Goal: Information Seeking & Learning: Learn about a topic

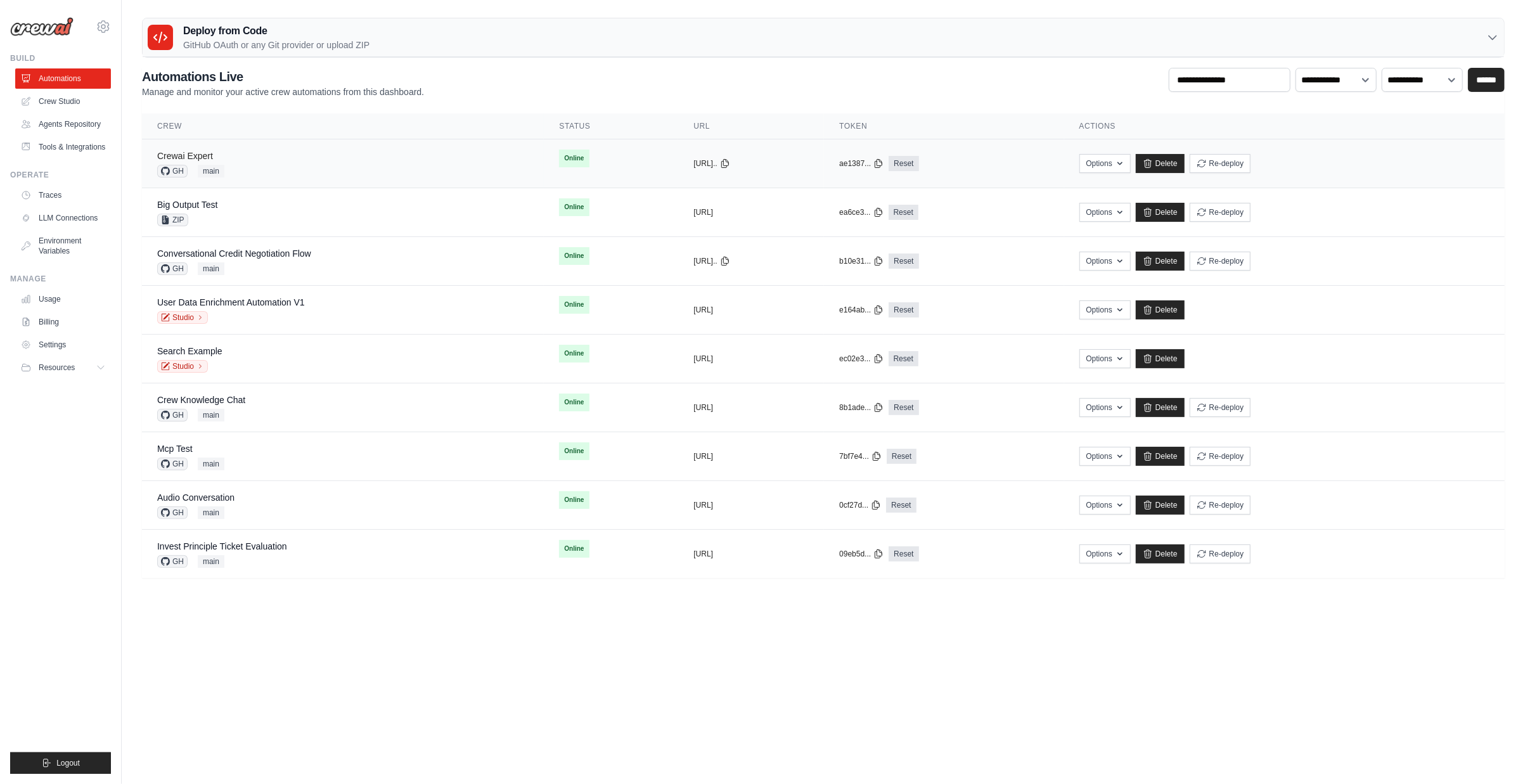
click at [211, 155] on link "Crewai Expert" at bounding box center [184, 155] width 55 height 10
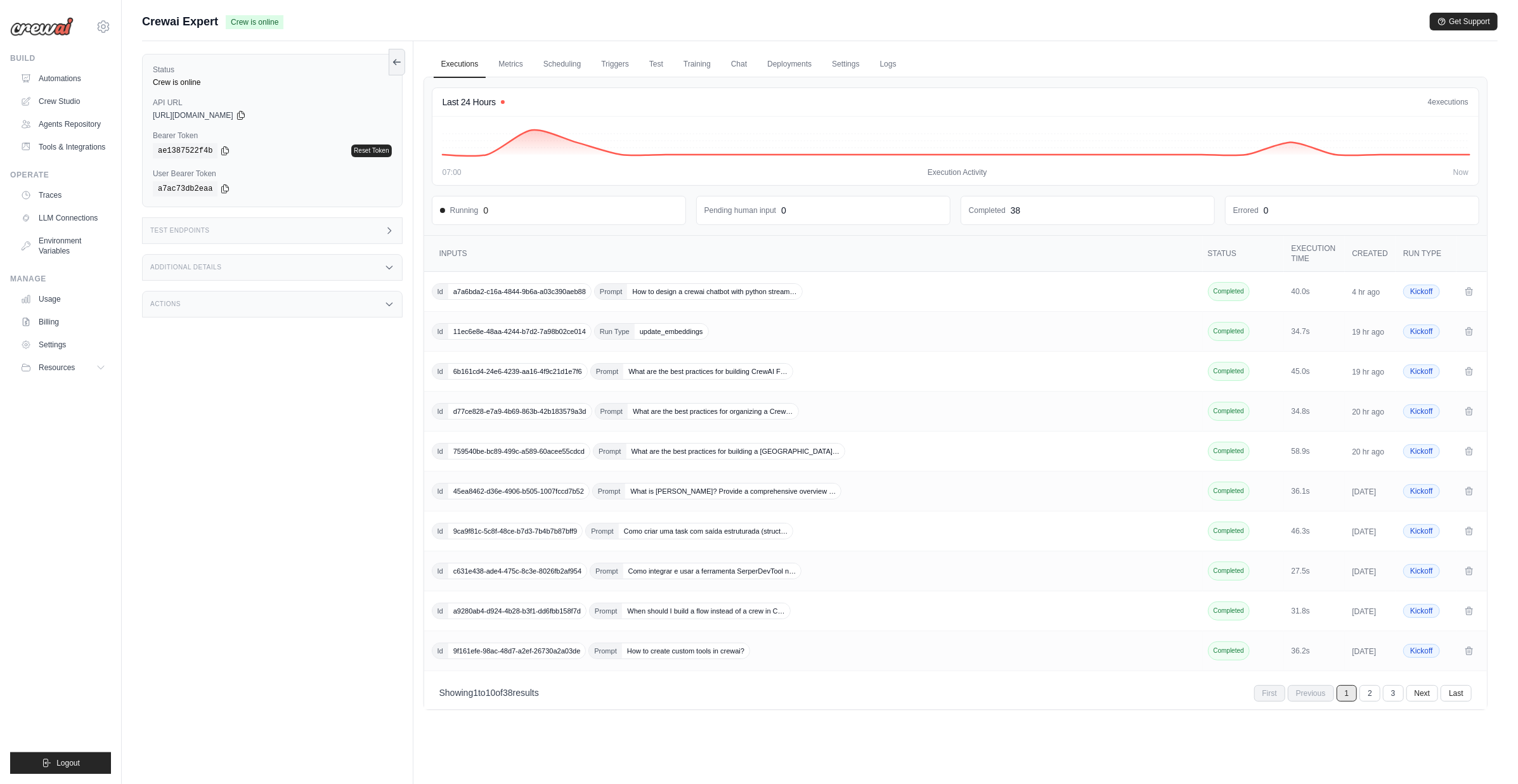
click at [235, 236] on div "Test Endpoints" at bounding box center [272, 231] width 261 height 26
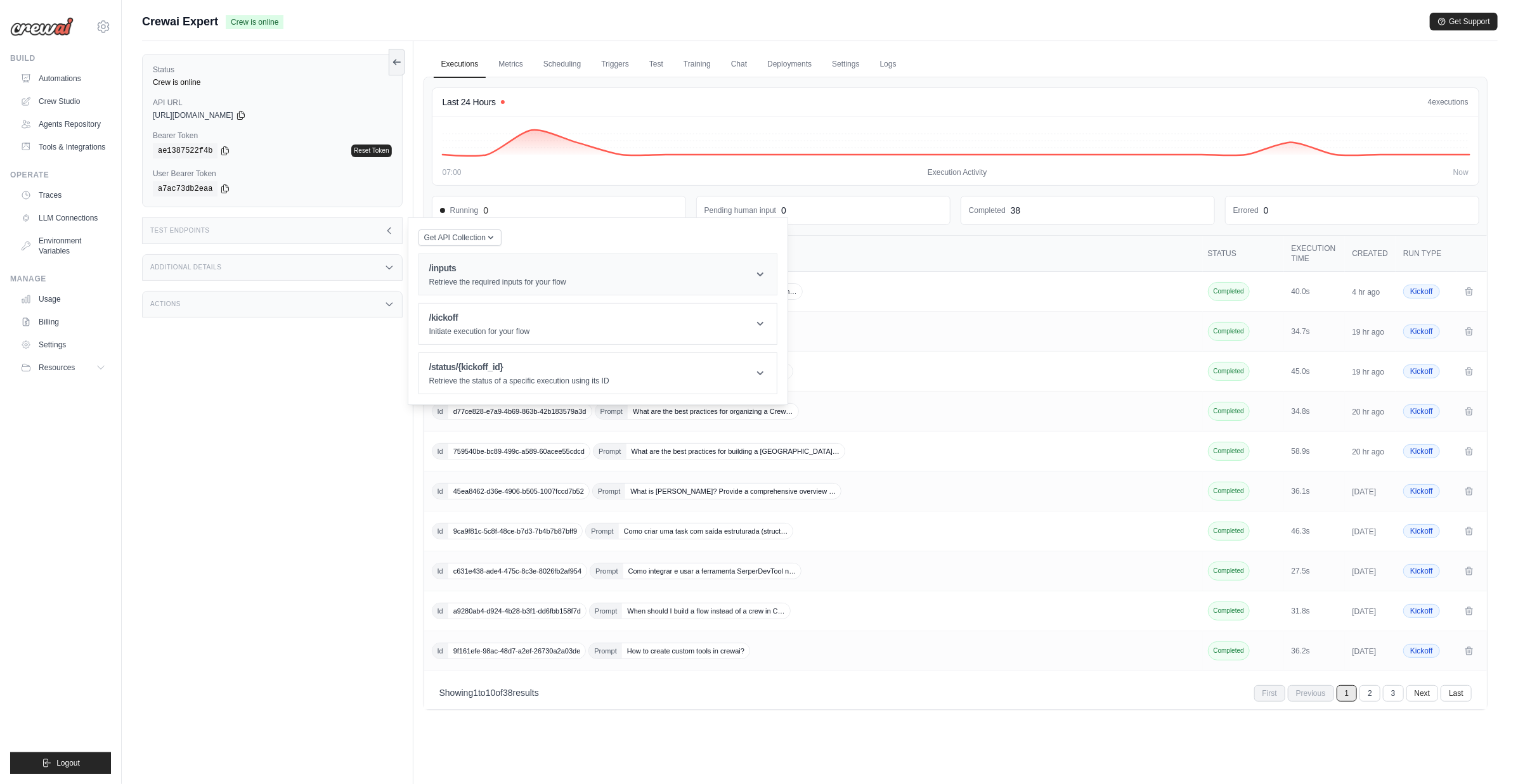
click at [478, 271] on h1 "/inputs" at bounding box center [498, 268] width 137 height 12
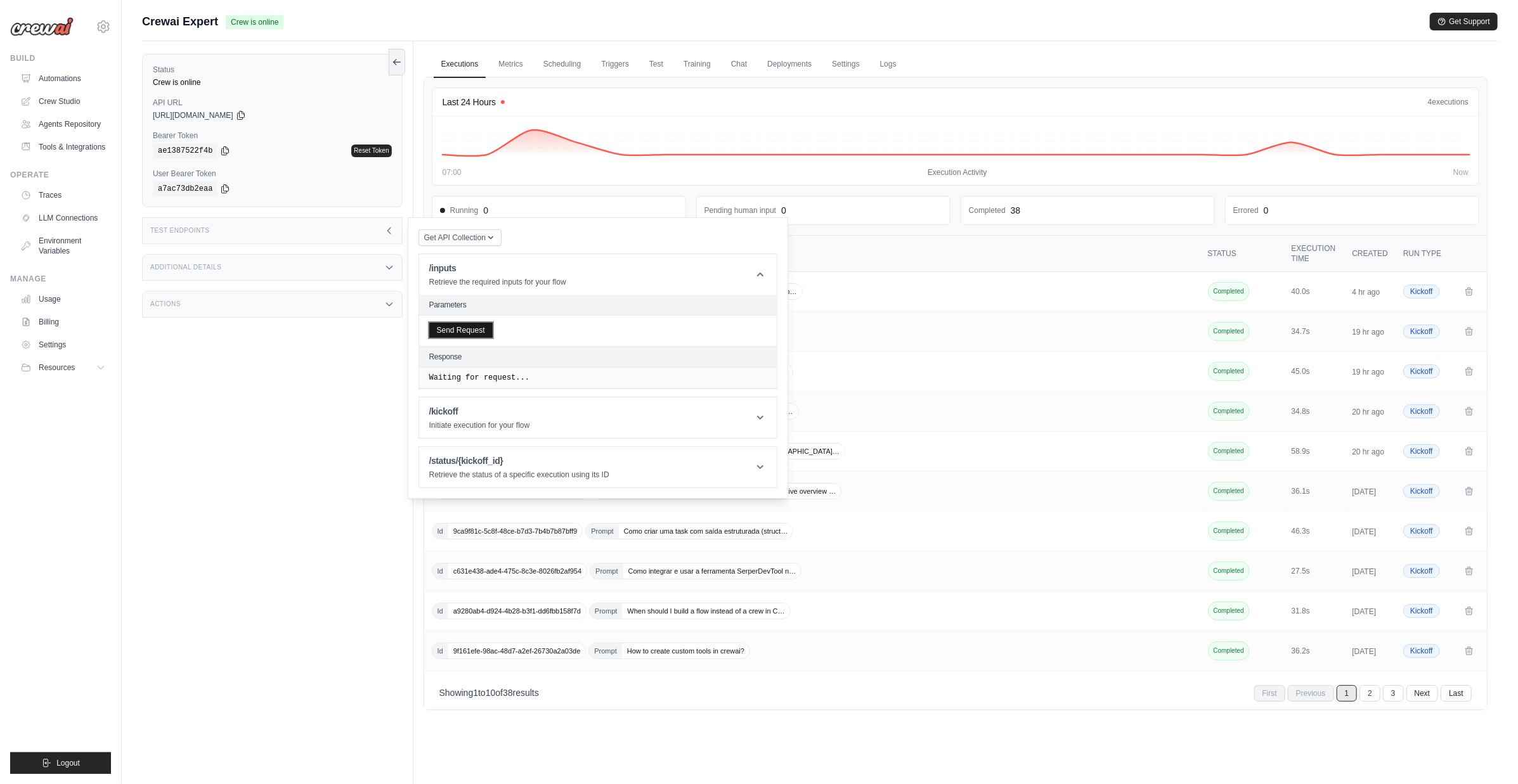
click at [487, 335] on button "Send Request" at bounding box center [461, 330] width 64 height 15
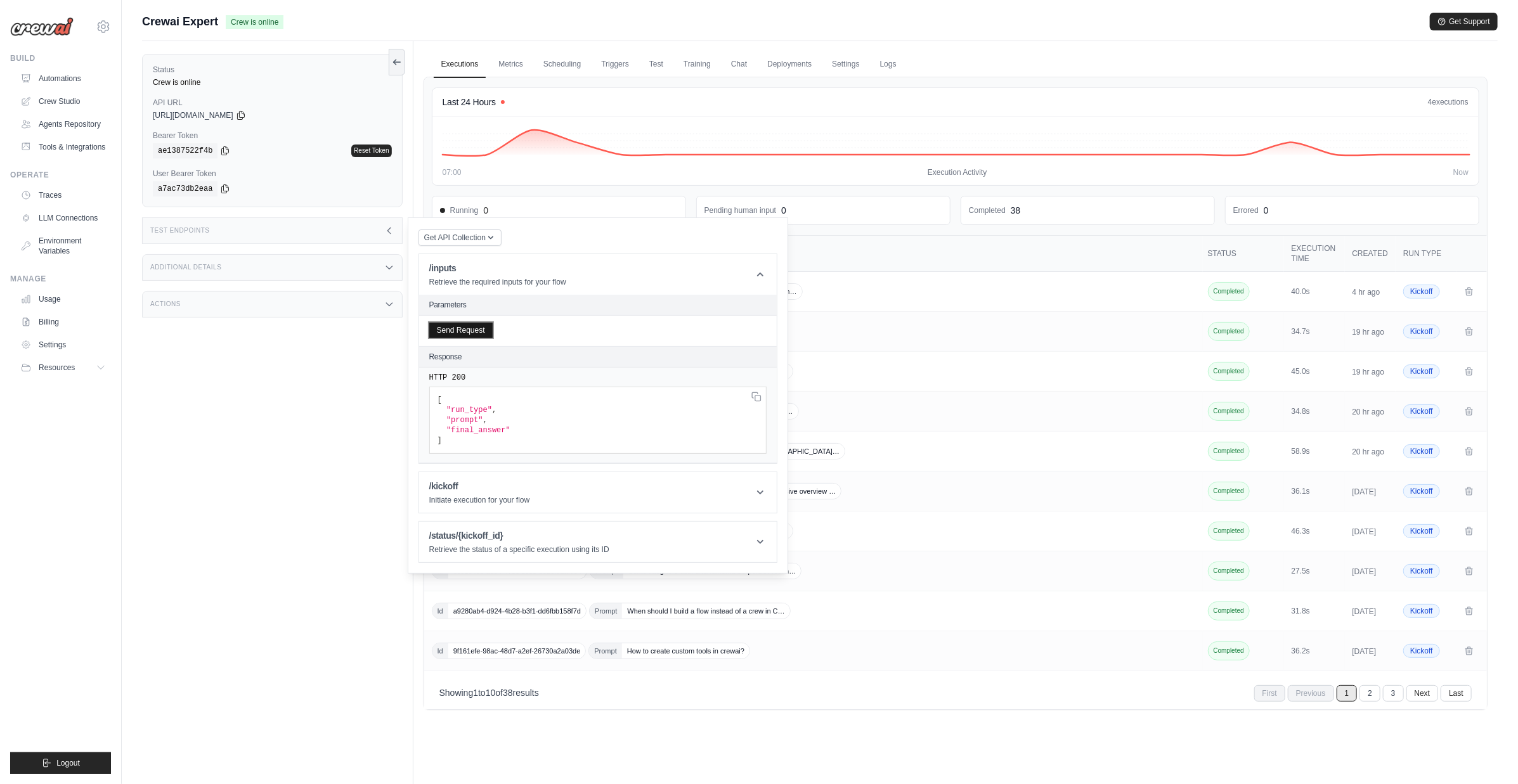
click at [481, 330] on button "Send Request" at bounding box center [461, 330] width 64 height 15
click at [336, 473] on div "Status Crew is online API URL copied [URL][DOMAIN_NAME] Bearer Token copied ae1…" at bounding box center [278, 433] width 271 height 784
click at [365, 226] on div "Test Endpoints" at bounding box center [272, 231] width 261 height 26
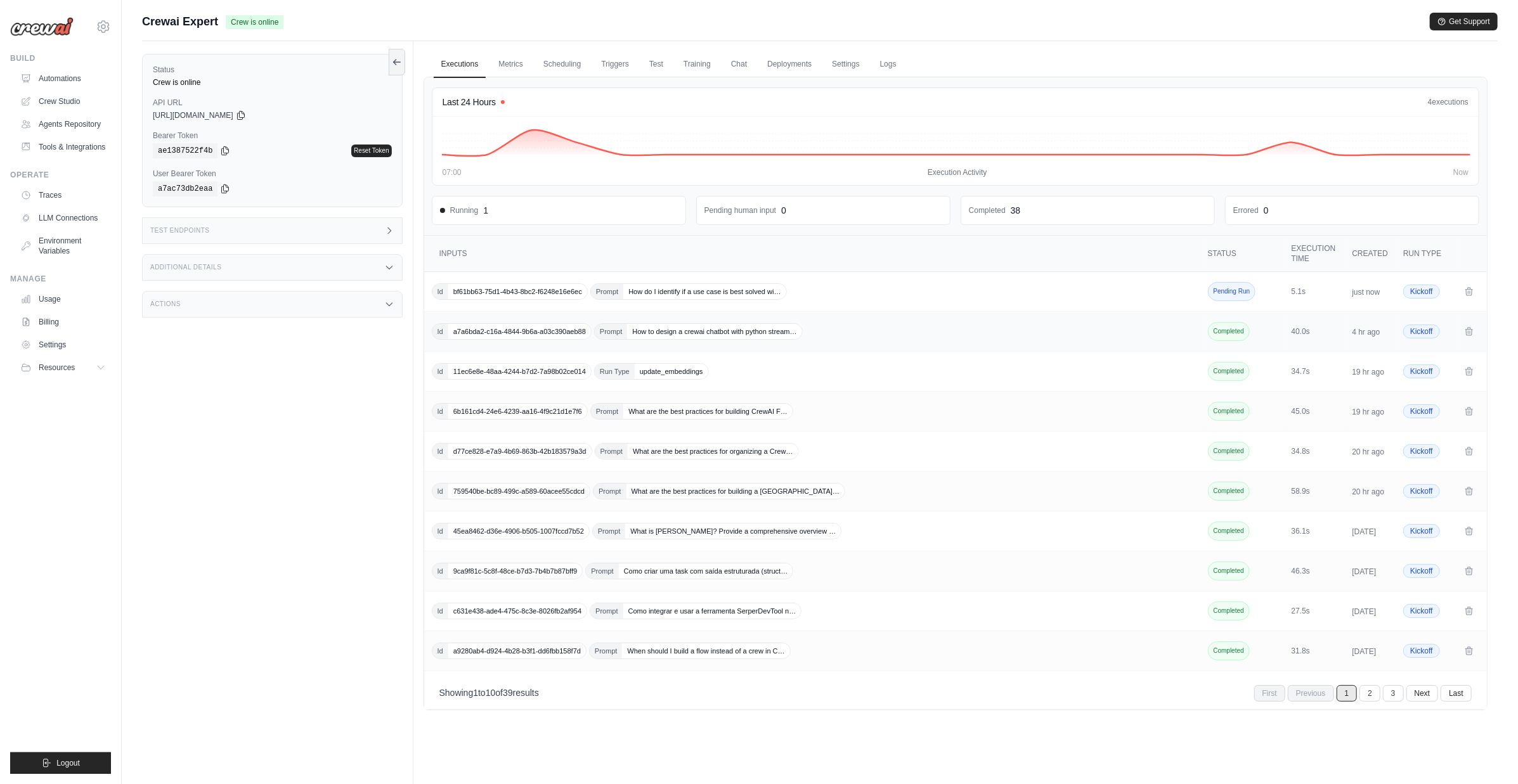
click at [795, 332] on span "How to design a crewai chatbot with python stream…" at bounding box center [714, 332] width 175 height 15
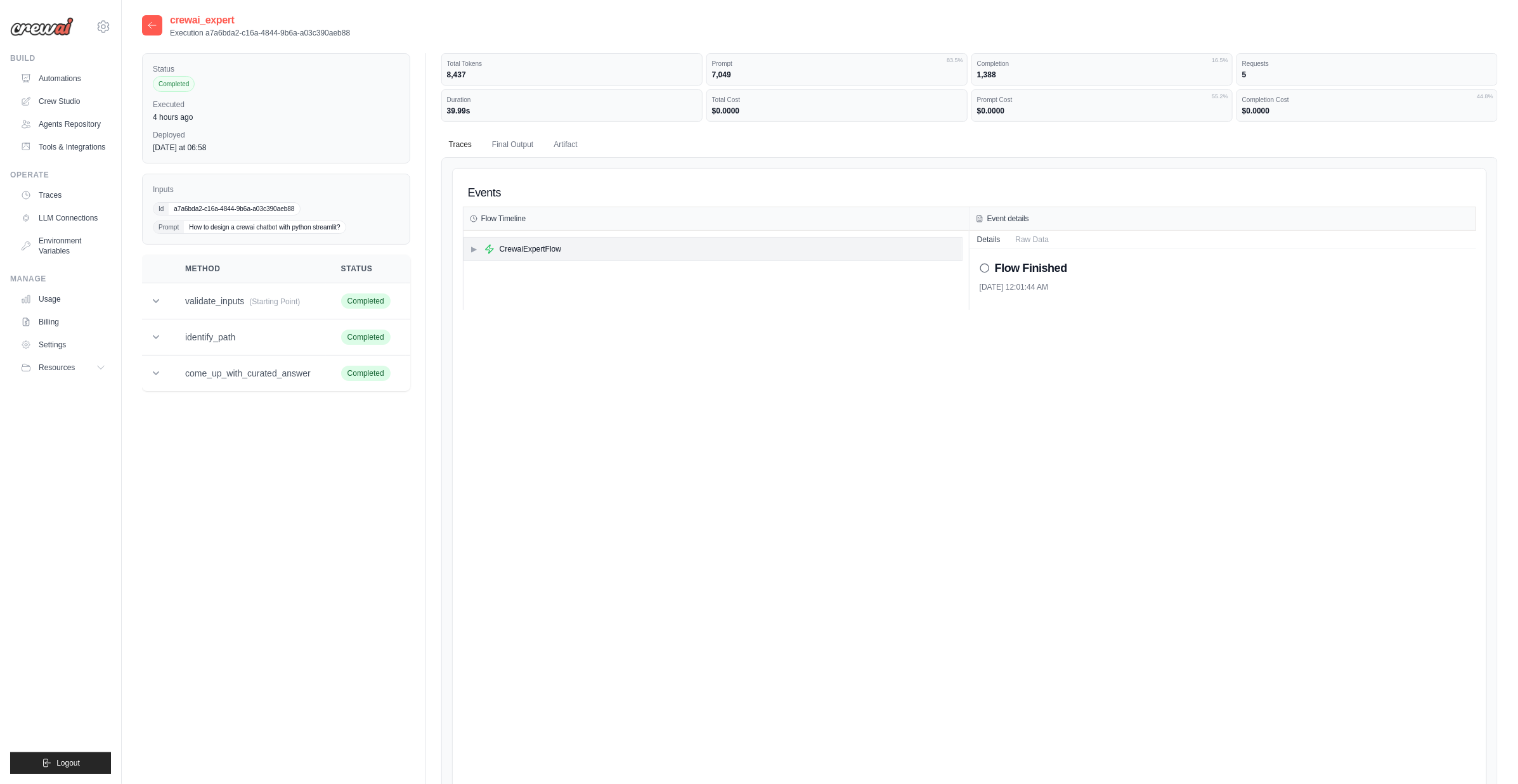
click at [476, 251] on span "▶" at bounding box center [474, 249] width 7 height 10
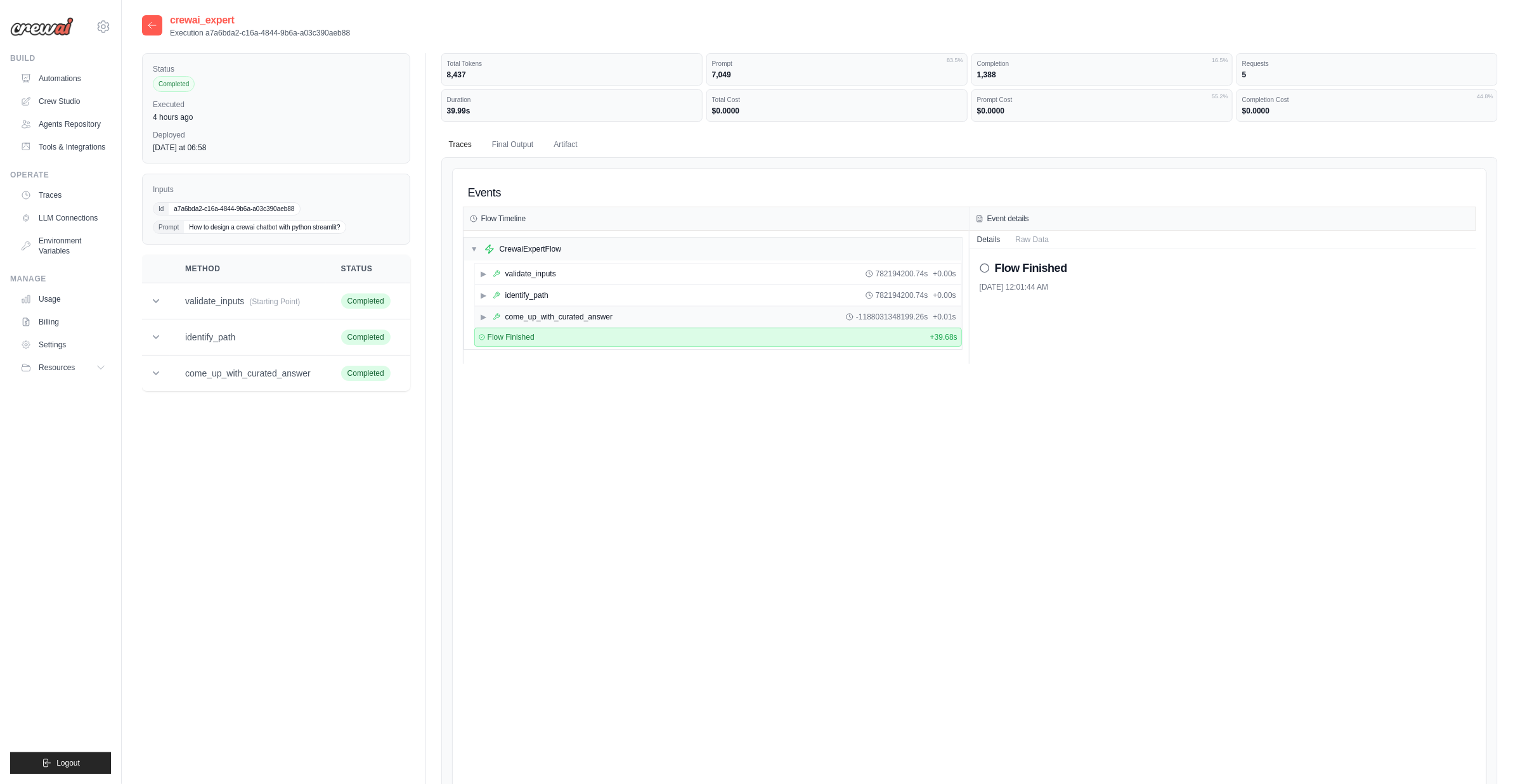
click at [534, 313] on div "come_up_with_curated_answer" at bounding box center [559, 317] width 108 height 10
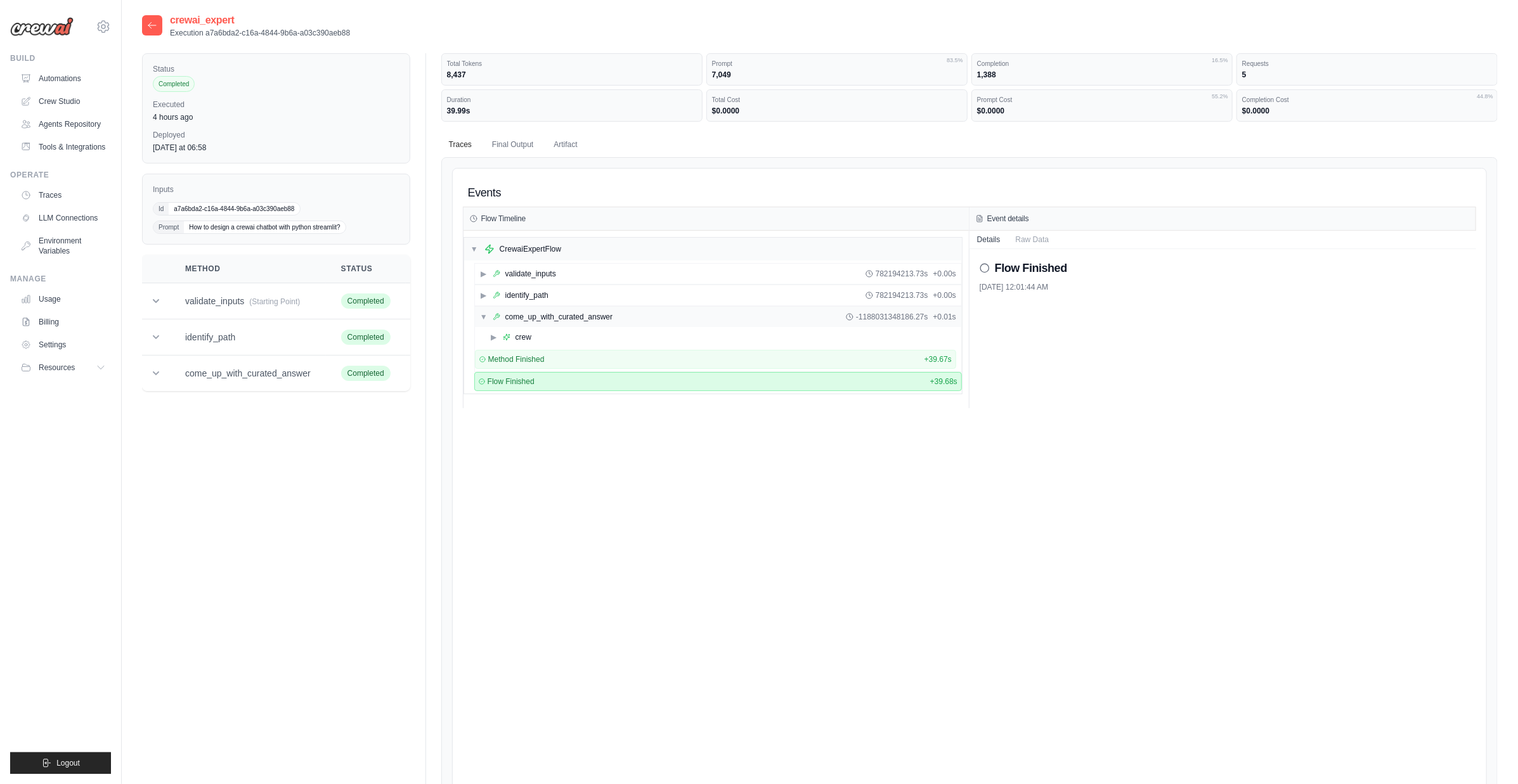
click at [534, 313] on div "come_up_with_curated_answer" at bounding box center [559, 317] width 108 height 10
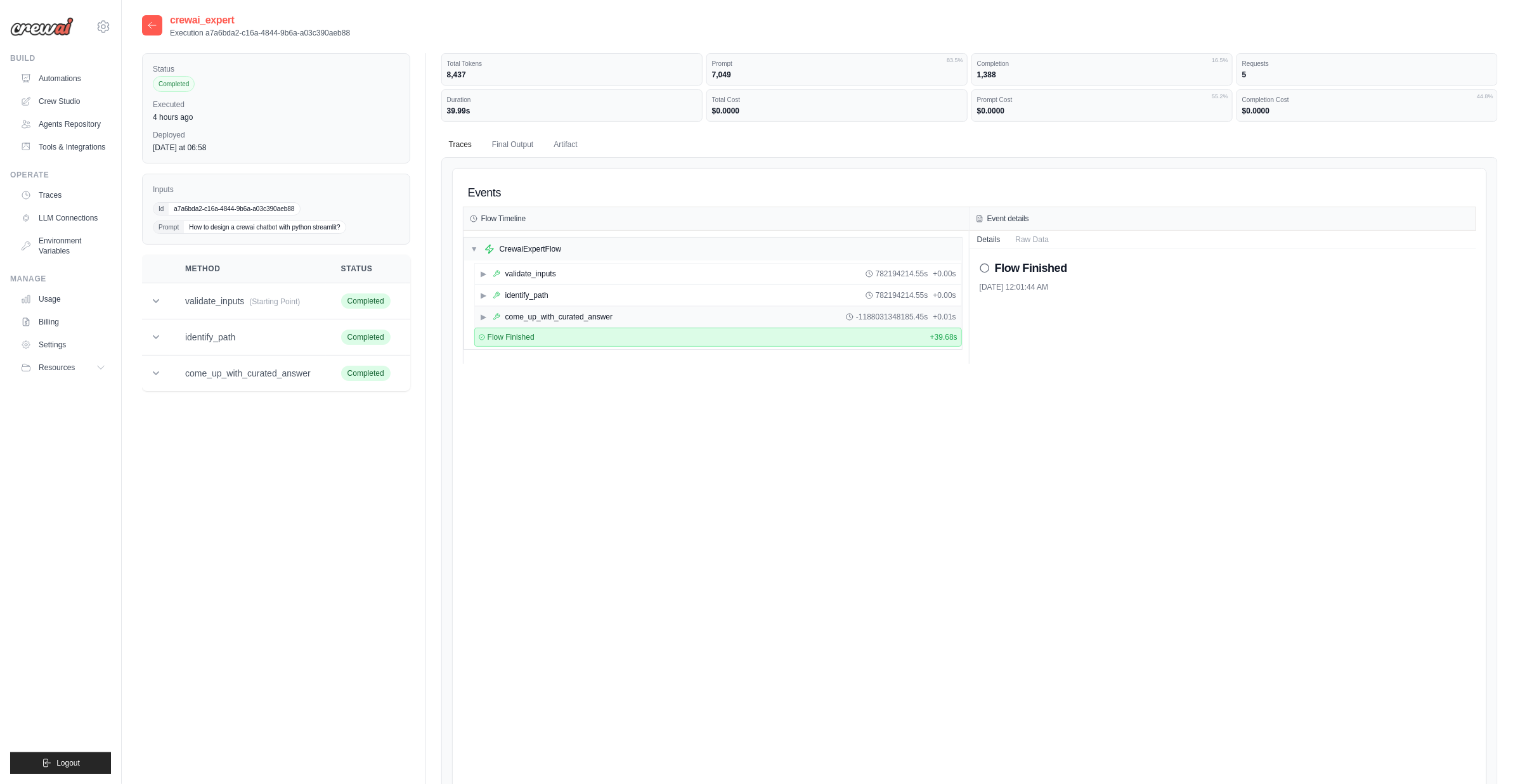
click at [534, 319] on div "come_up_with_curated_answer" at bounding box center [559, 317] width 108 height 10
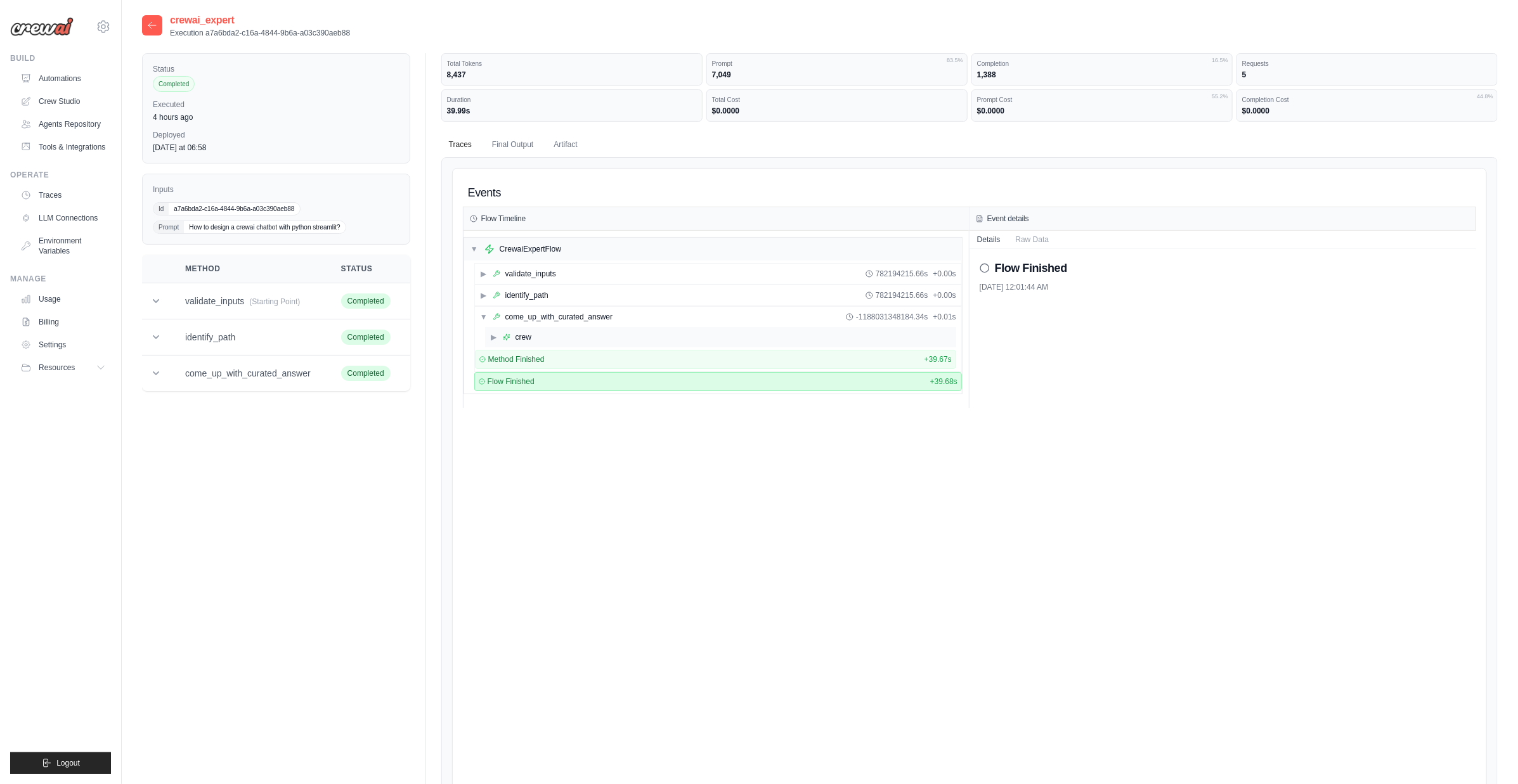
click at [523, 340] on div "crew" at bounding box center [523, 337] width 16 height 10
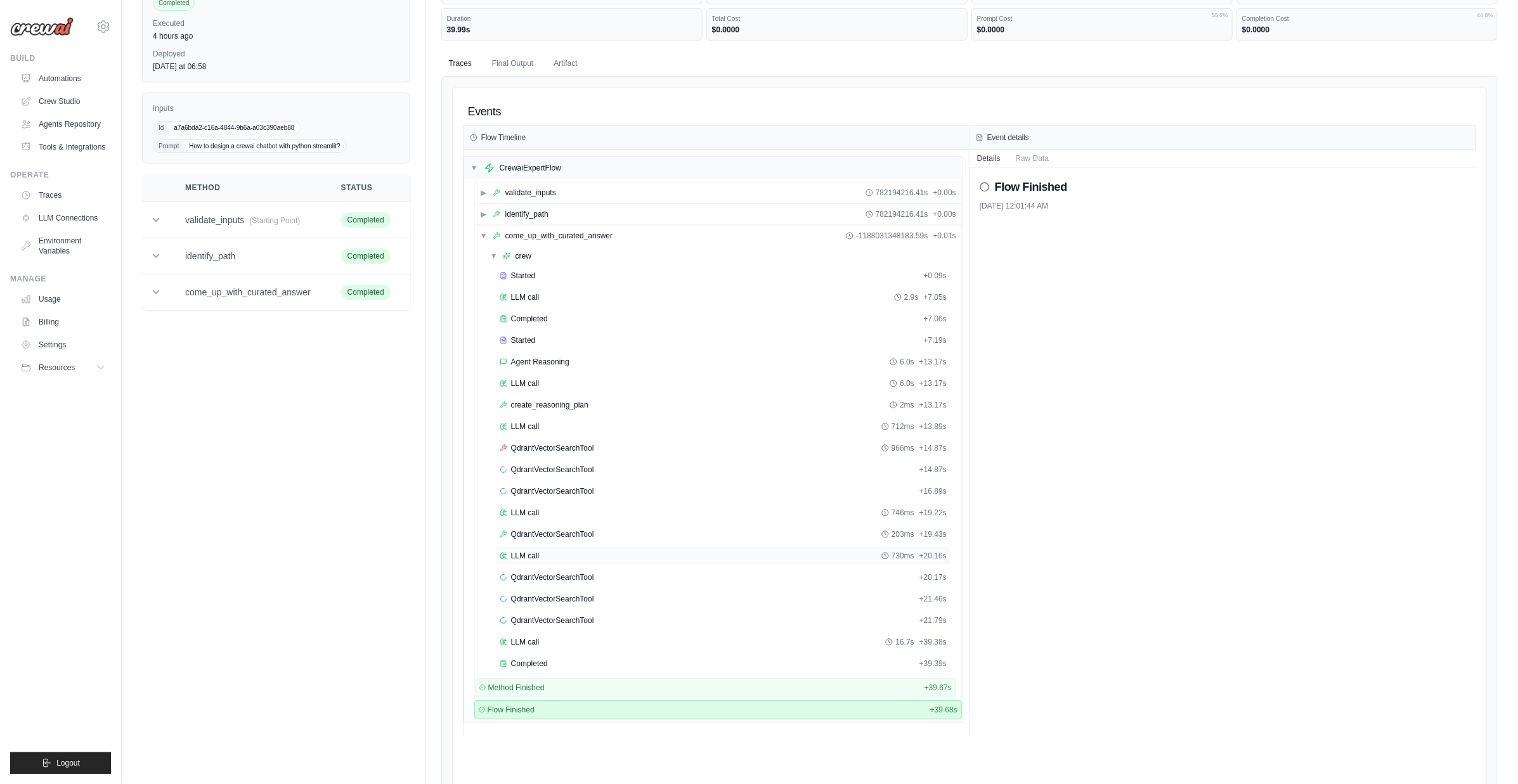
scroll to position [152, 0]
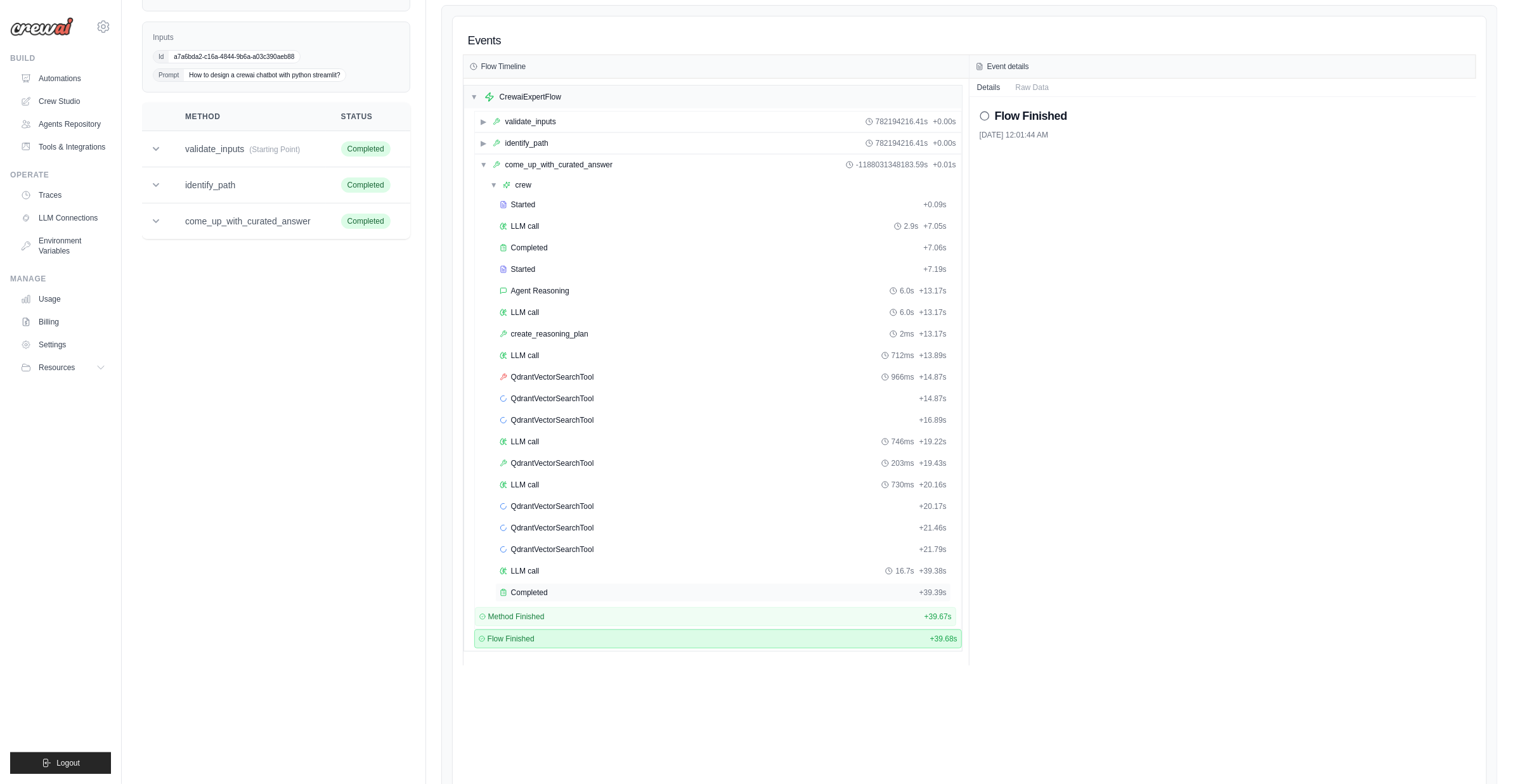
click at [534, 588] on span "Completed" at bounding box center [529, 593] width 36 height 10
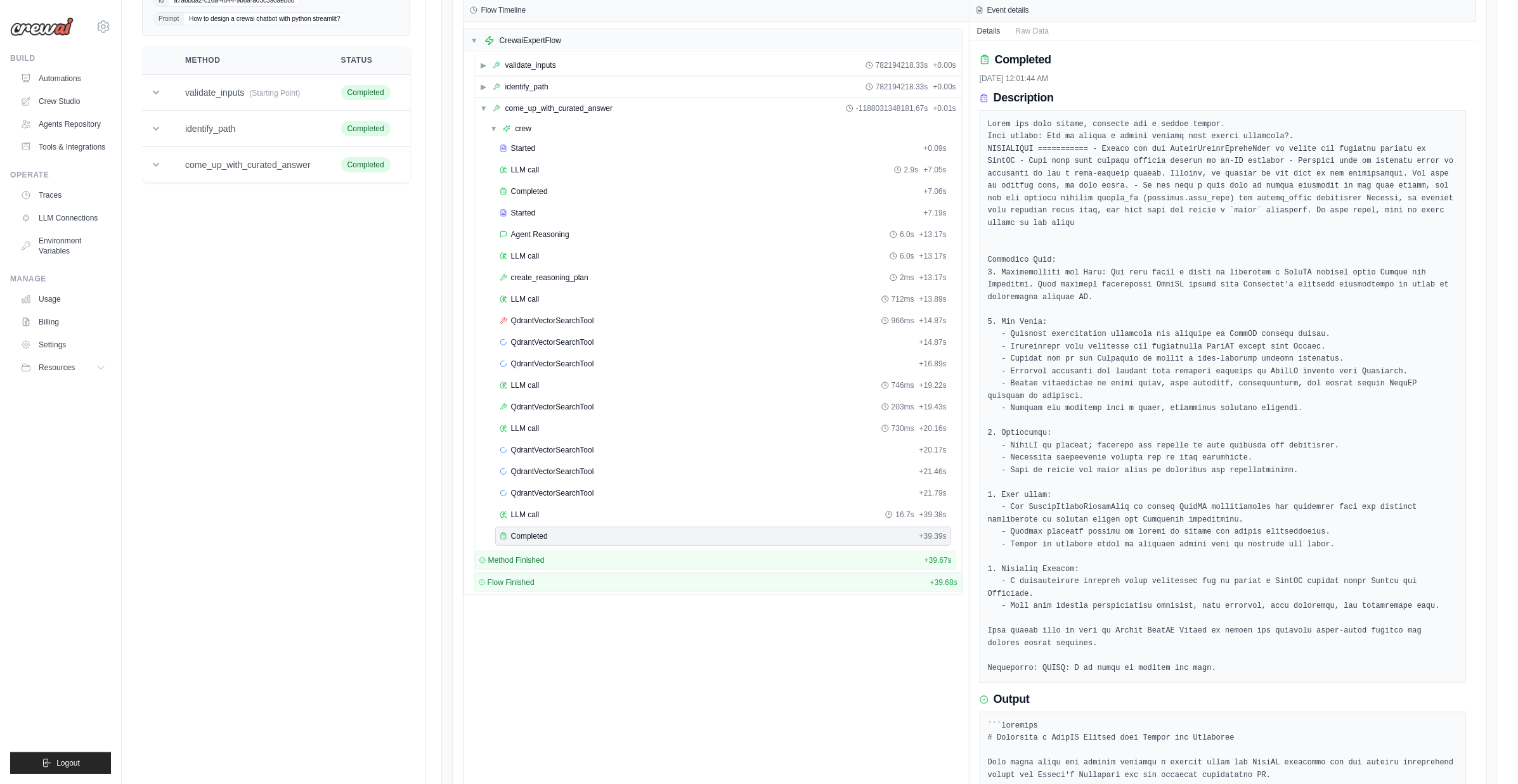
scroll to position [0, 0]
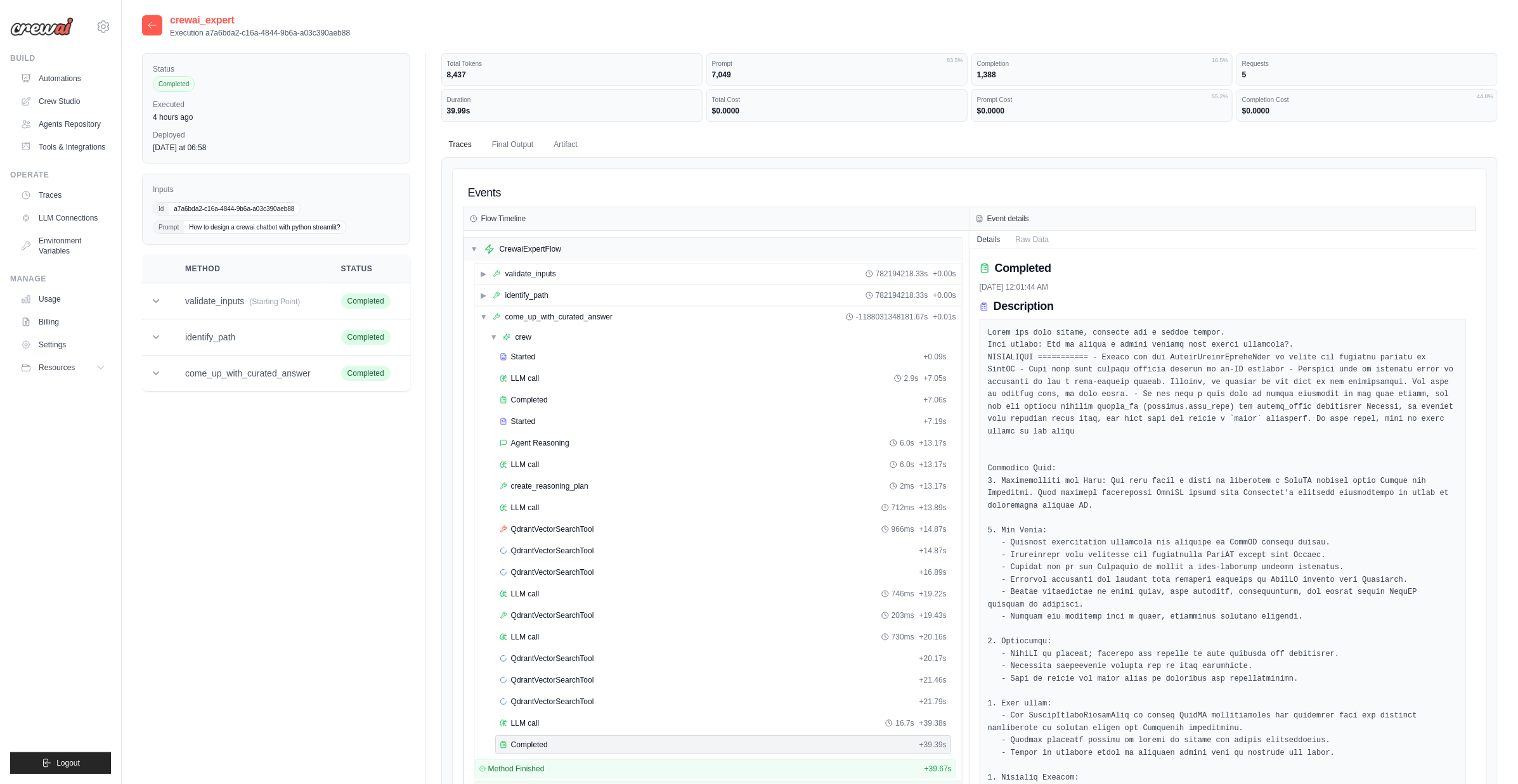
click at [151, 27] on icon at bounding box center [151, 25] width 7 height 6
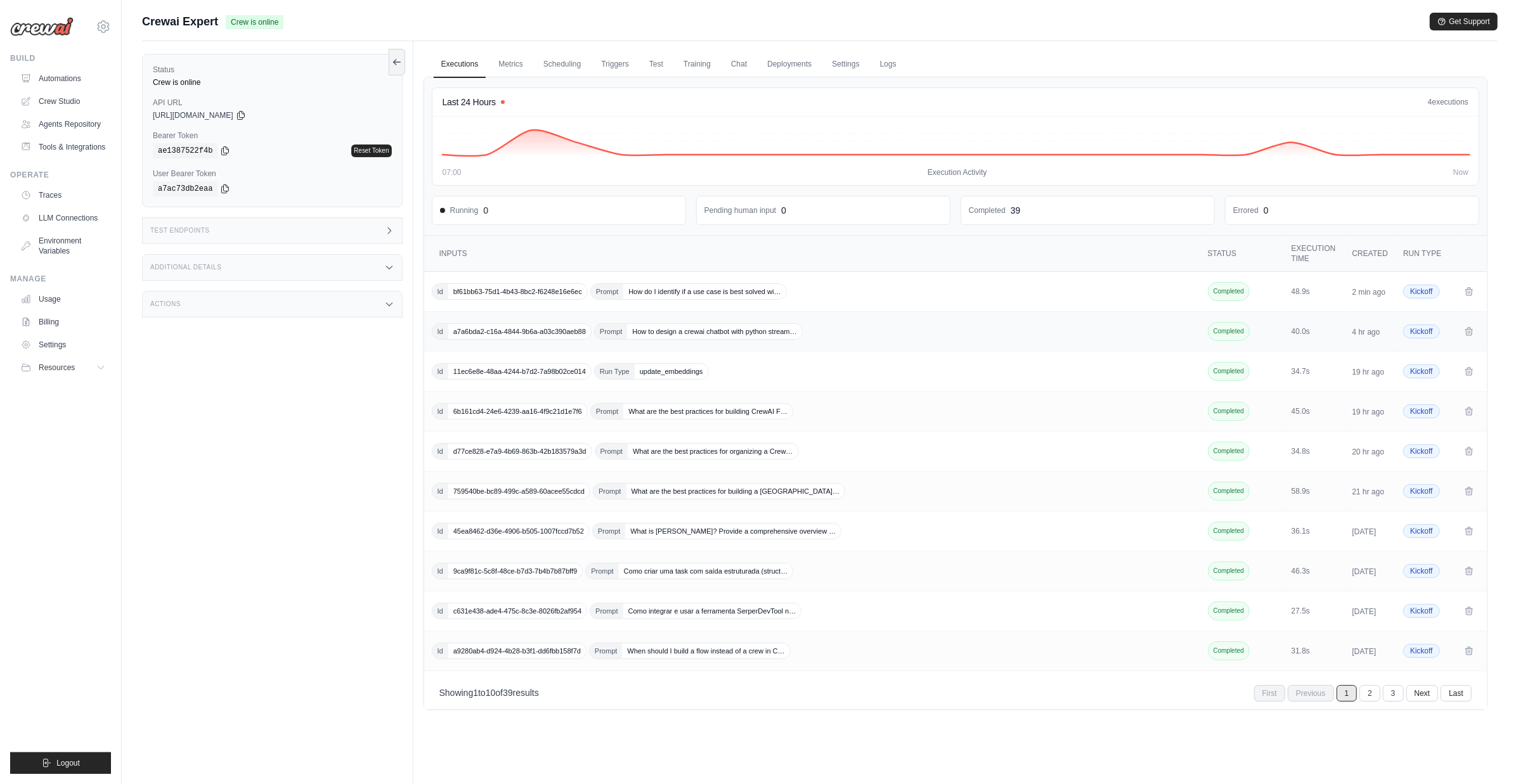
click at [706, 337] on span "Prompt How to design a crewai chatbot with python stream…" at bounding box center [698, 332] width 208 height 17
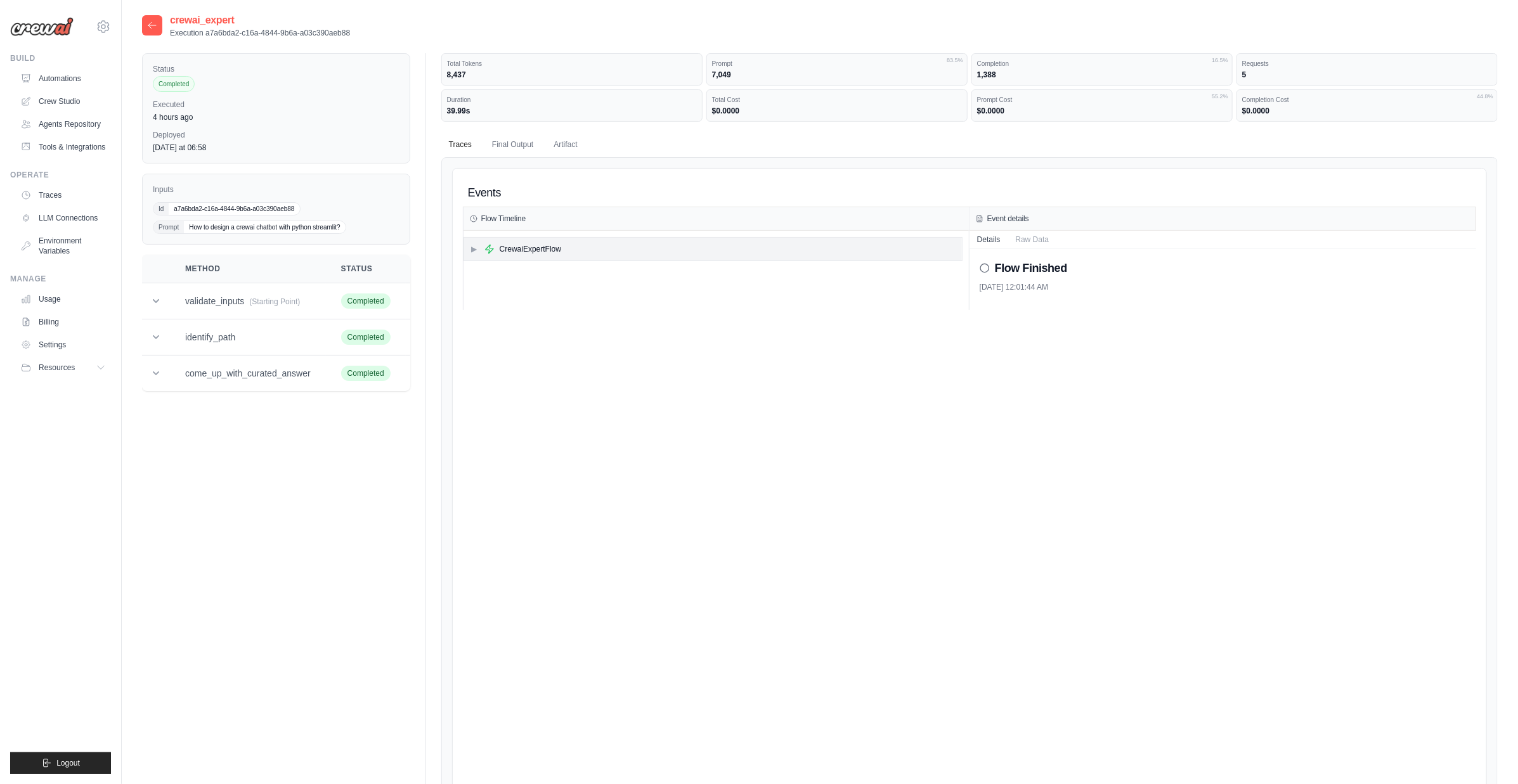
click at [528, 251] on div "CrewaiExpertFlow" at bounding box center [530, 249] width 61 height 10
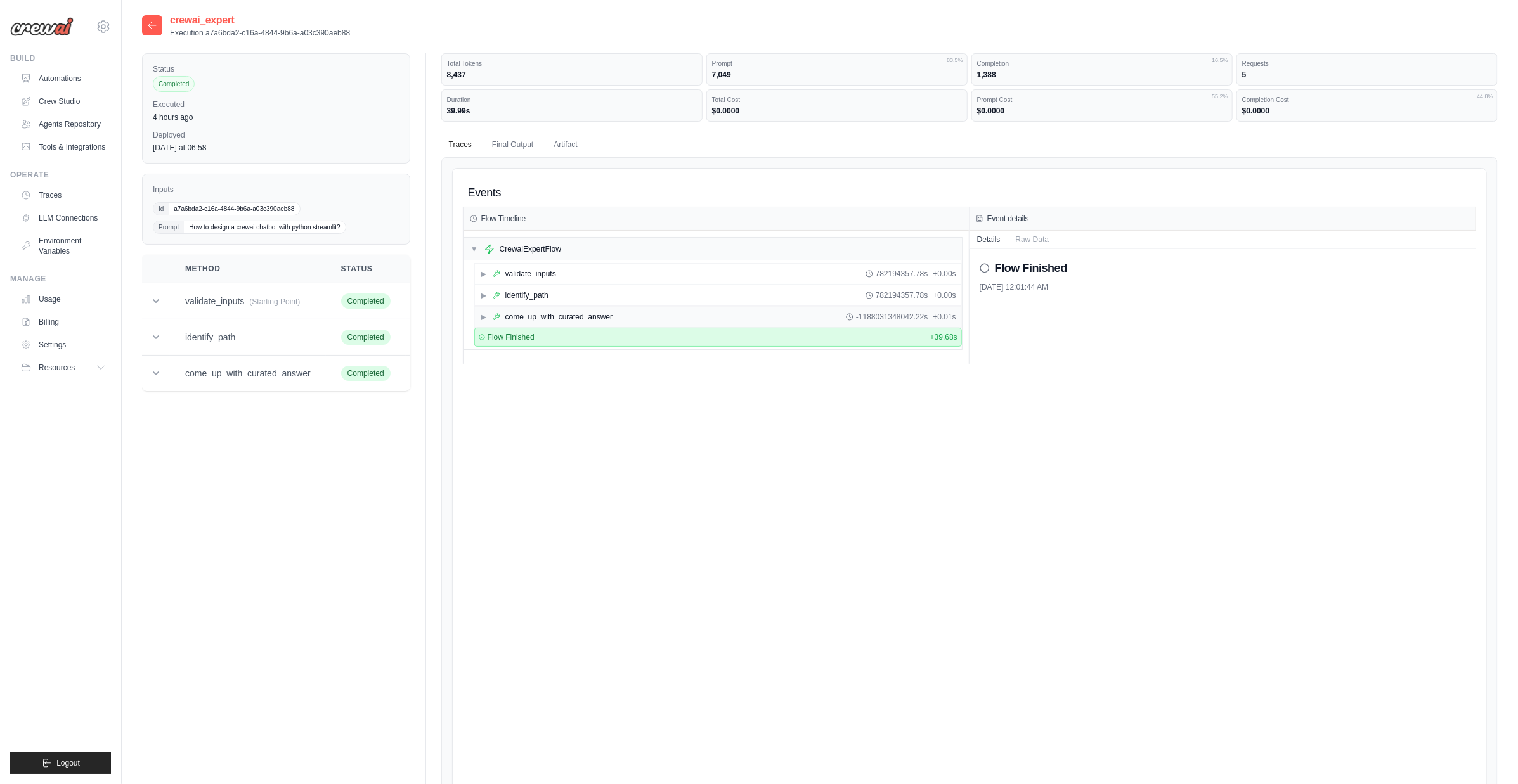
click at [500, 319] on div "come_up_with_curated_answer" at bounding box center [553, 317] width 120 height 10
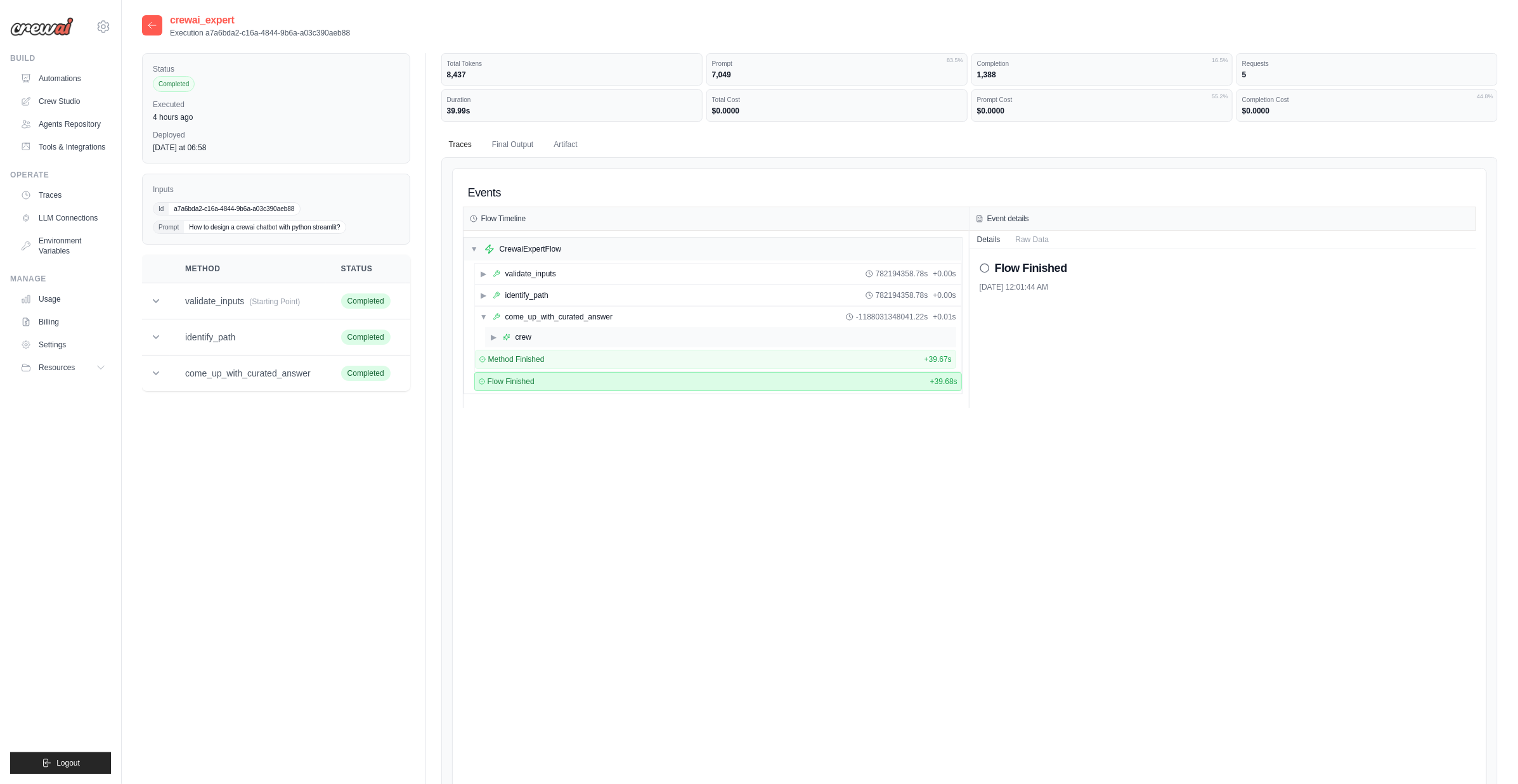
click at [503, 337] on icon at bounding box center [506, 337] width 7 height 7
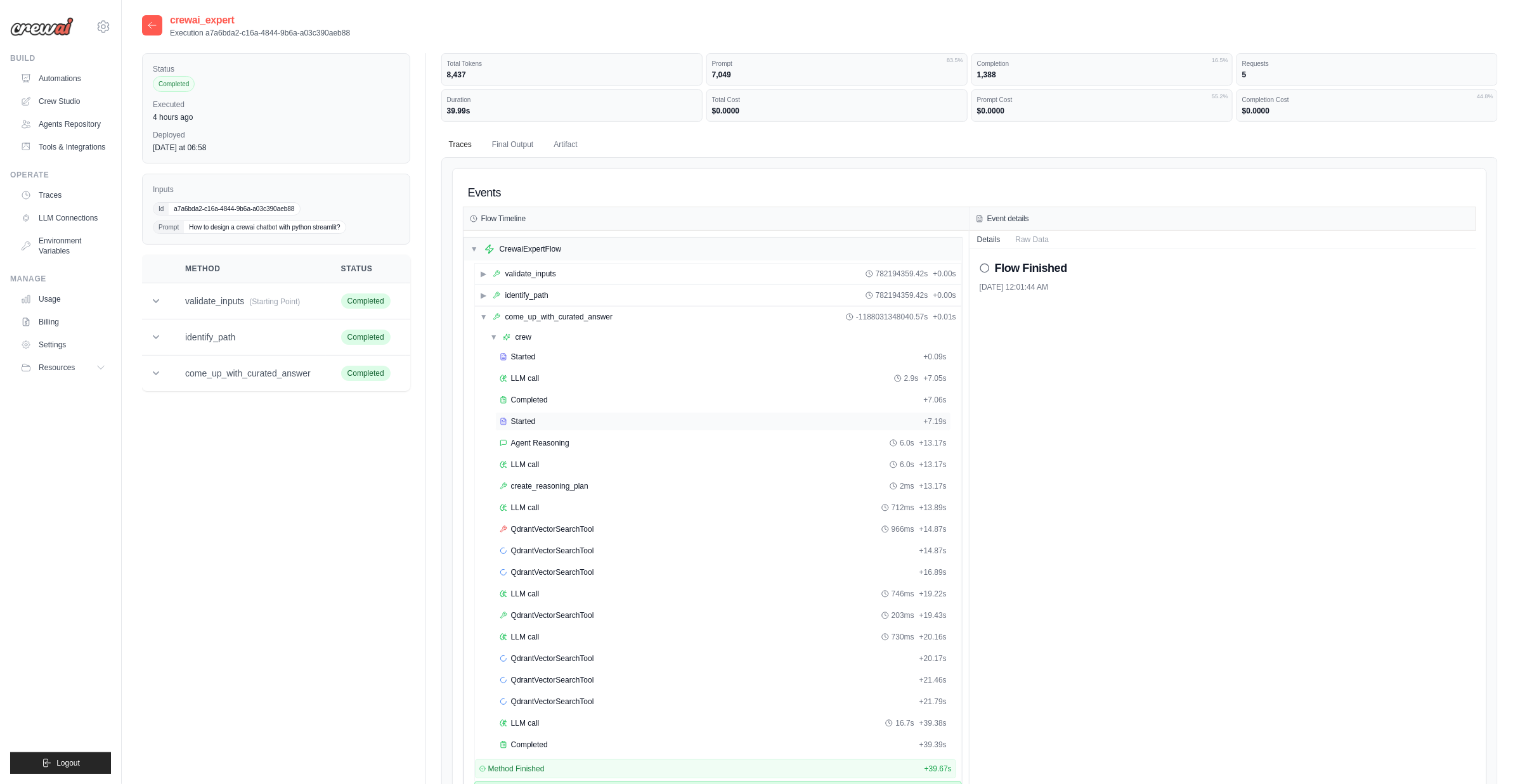
scroll to position [246, 0]
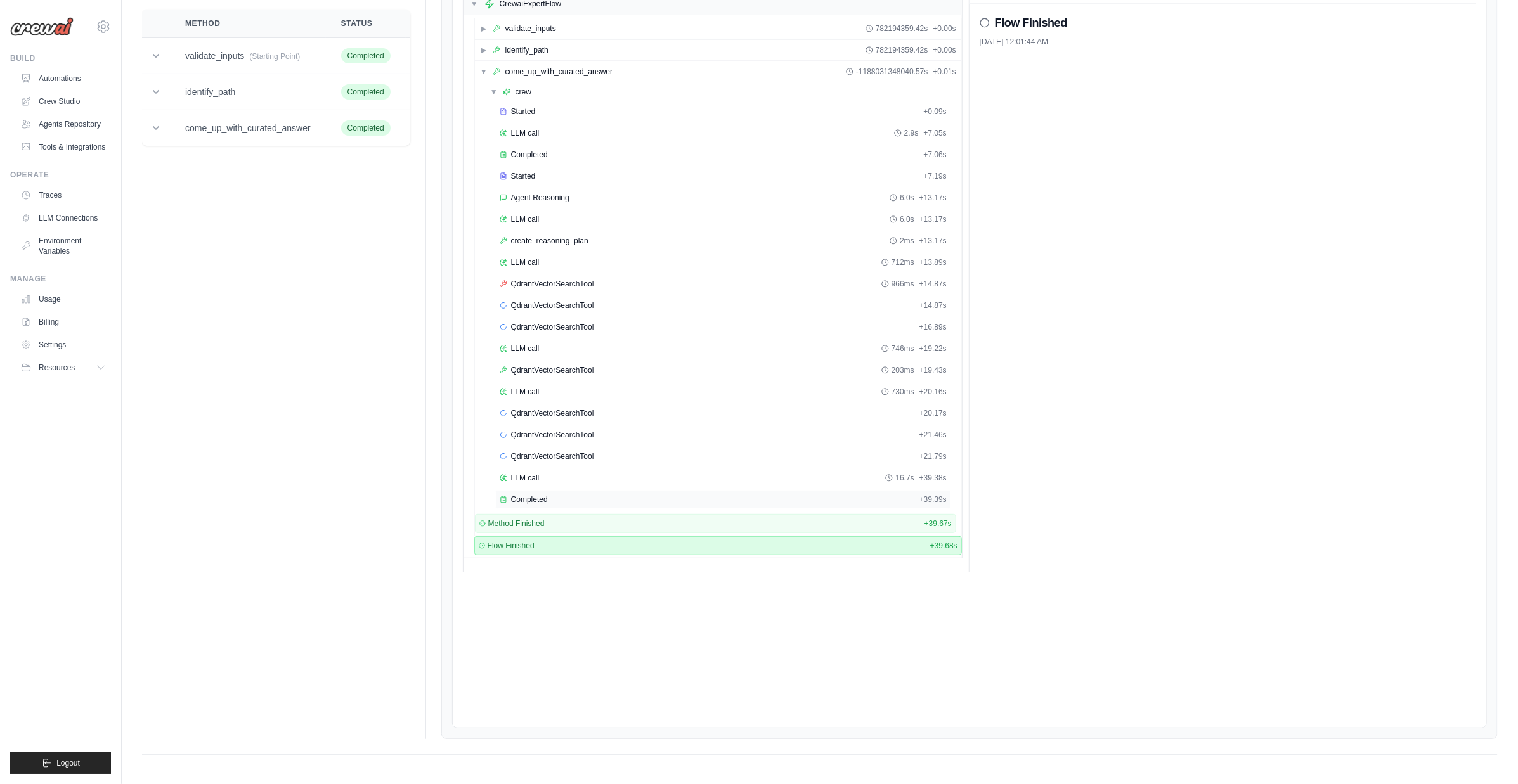
click at [525, 498] on div "Completed + 39.39s" at bounding box center [723, 500] width 456 height 19
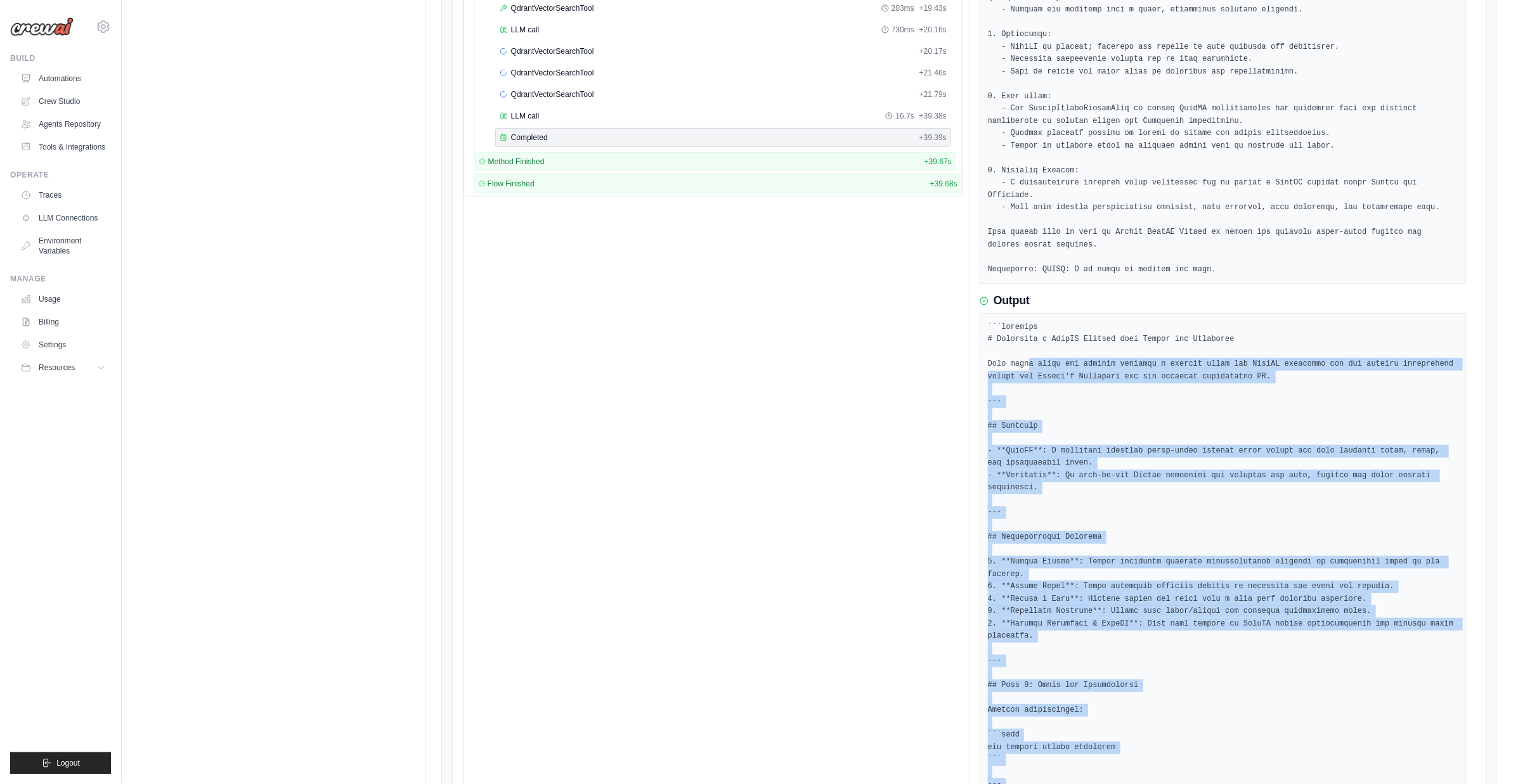
scroll to position [605, 0]
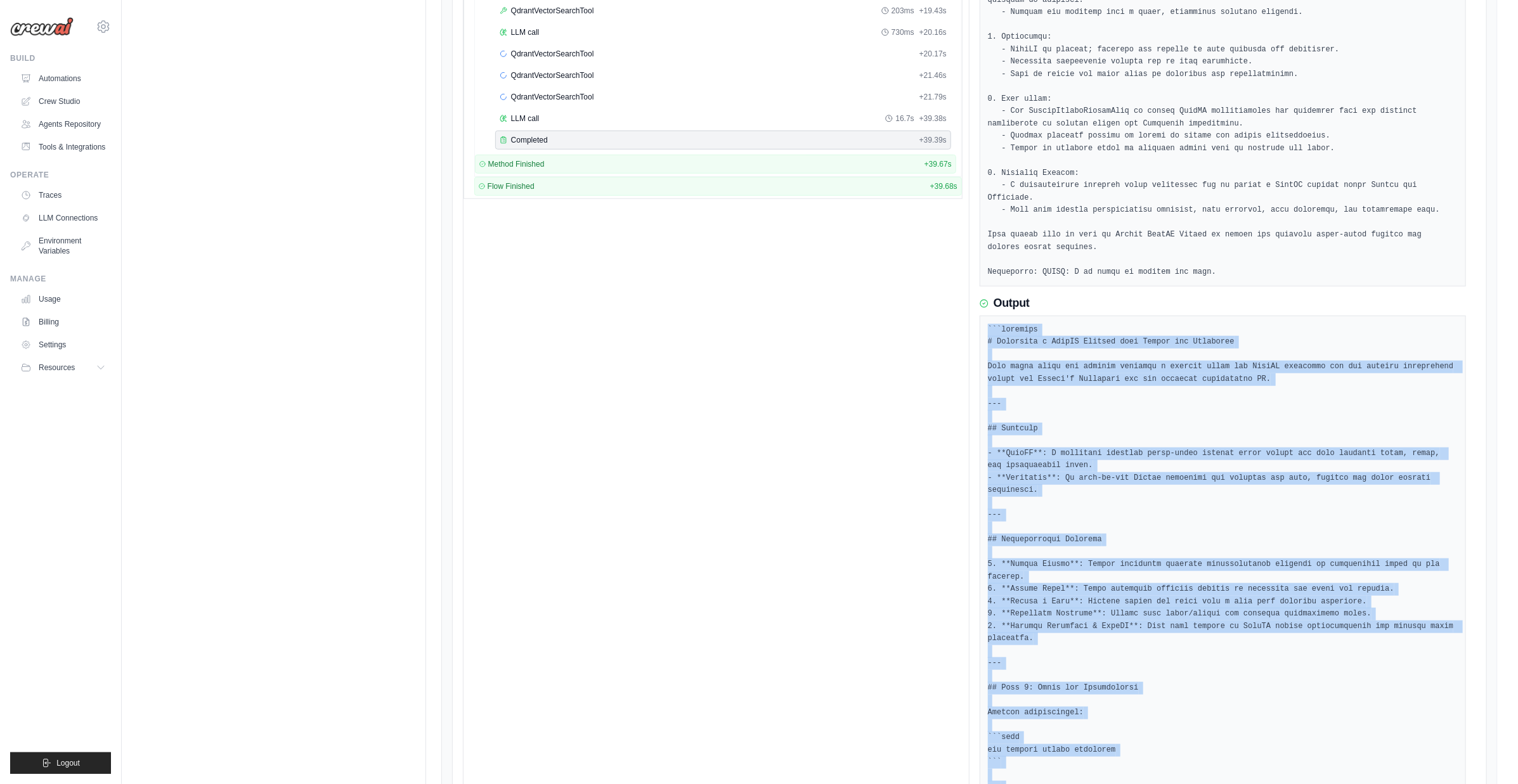
drag, startPoint x: 1058, startPoint y: 680, endPoint x: 984, endPoint y: 328, distance: 359.7
copy pre "```markdown # Designing a CrewAI Chatbot with Python and Streamlit This guide w…"
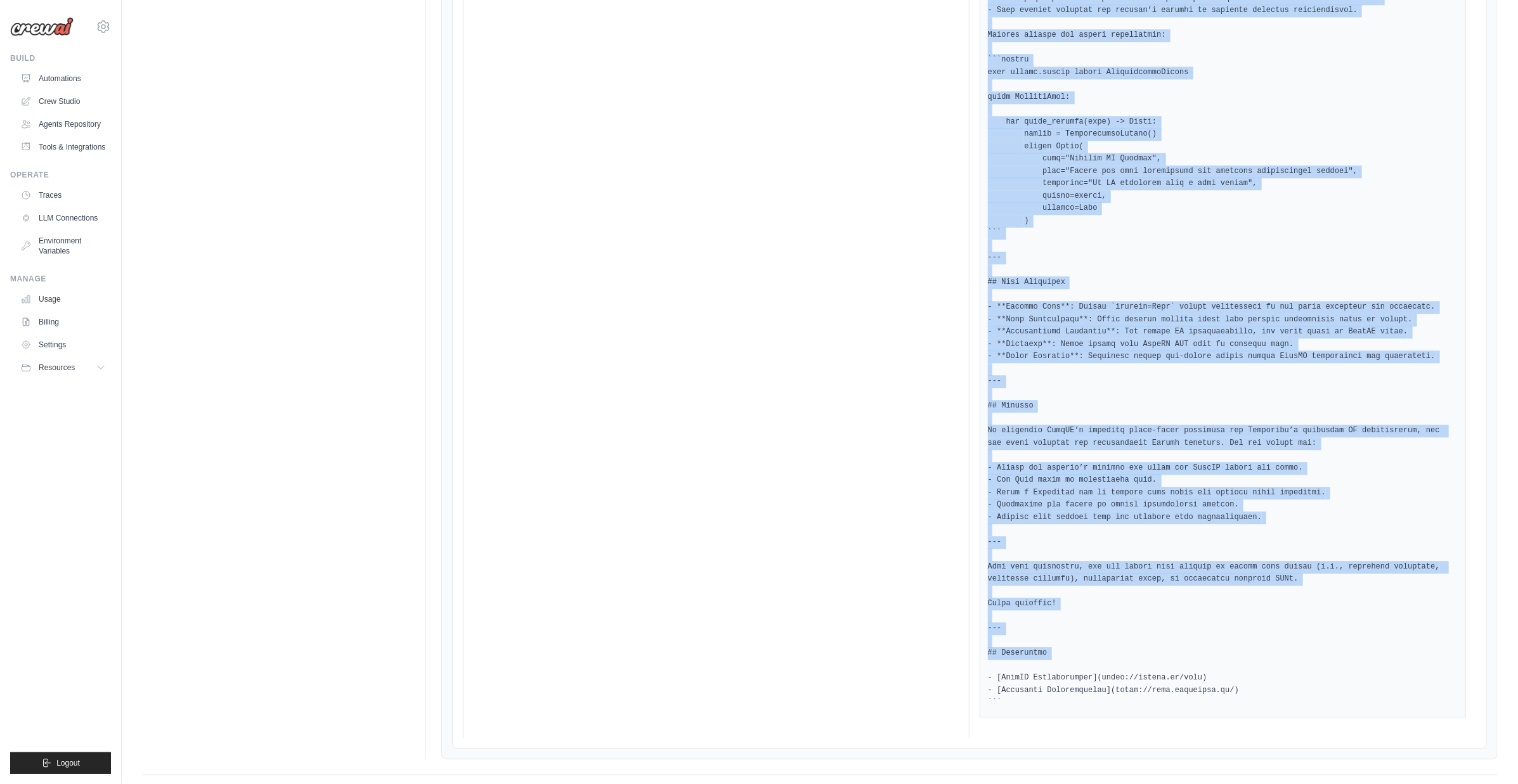
scroll to position [2545, 0]
drag, startPoint x: 988, startPoint y: 341, endPoint x: 1251, endPoint y: 691, distance: 437.8
copy pre "# Designing a CrewAI Chatbot with Python and Streamlit This guide walks you thr…"
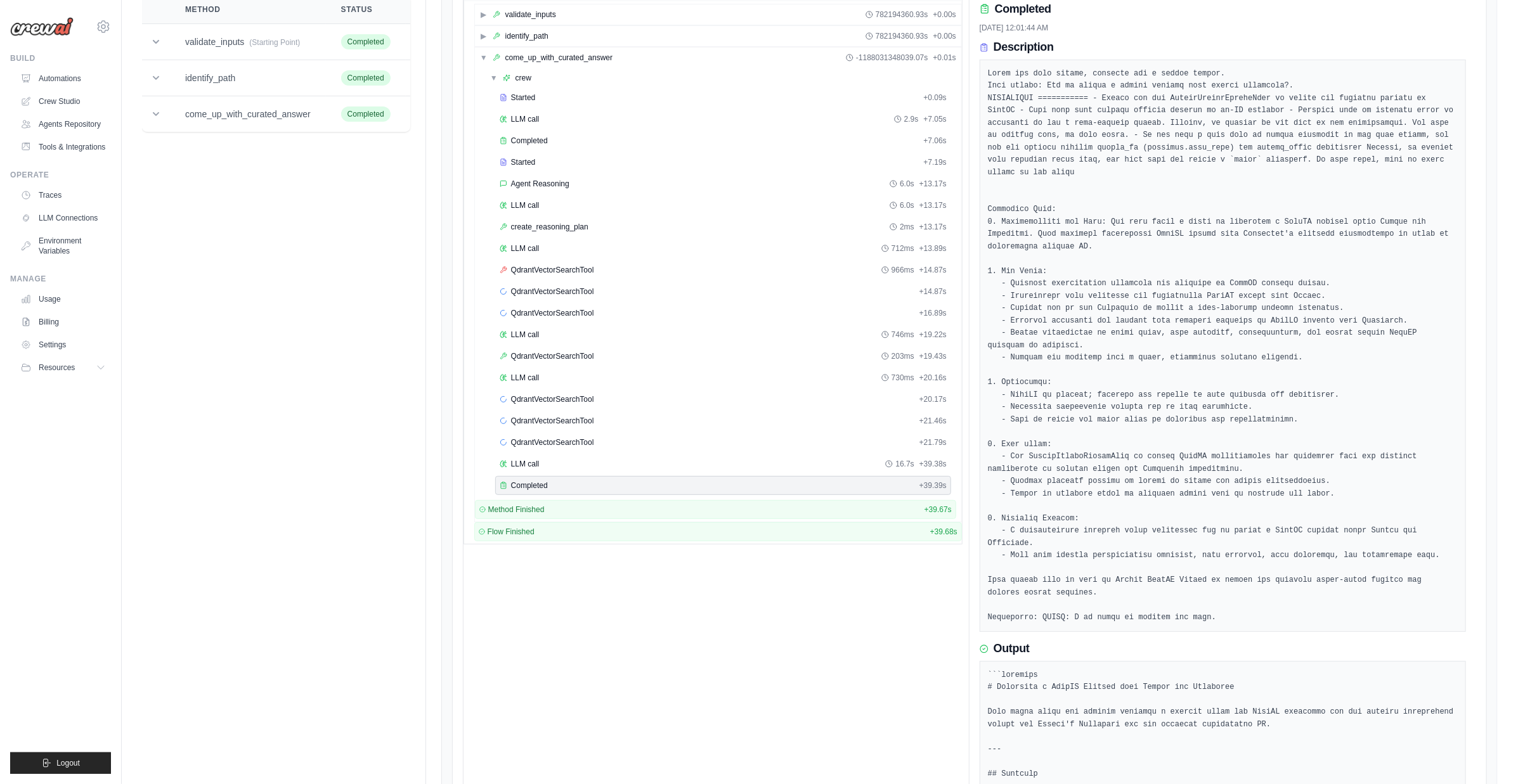
scroll to position [203, 0]
